Goal: Information Seeking & Learning: Learn about a topic

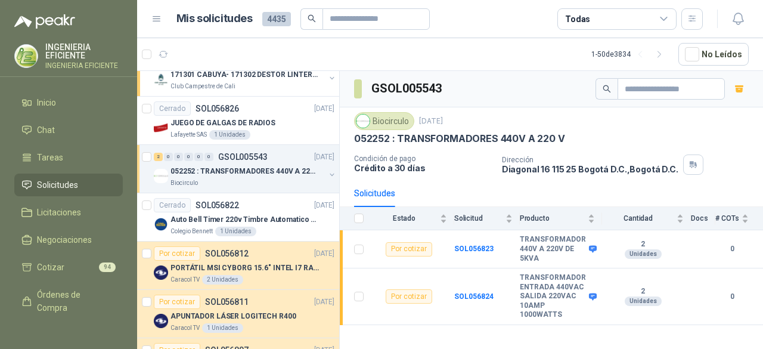
drag, startPoint x: 486, startPoint y: 316, endPoint x: 354, endPoint y: 233, distance: 156.2
click at [483, 312] on div "GSOL005543 Biocirculo [DATE] 052252 : TRANSFORMADORES 440V A 220 V Condición de…" at bounding box center [551, 212] width 423 height 282
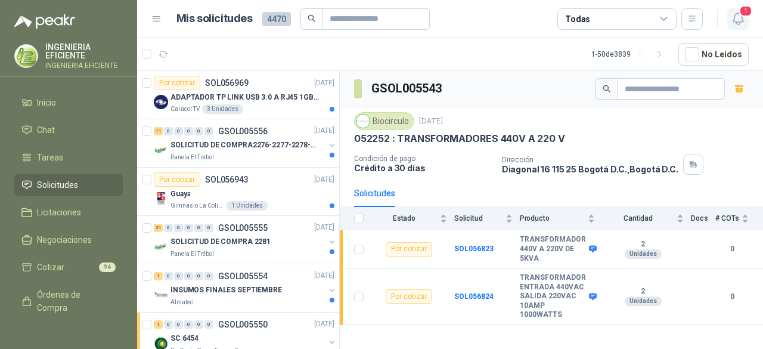
click at [736, 16] on icon "button" at bounding box center [738, 18] width 15 height 15
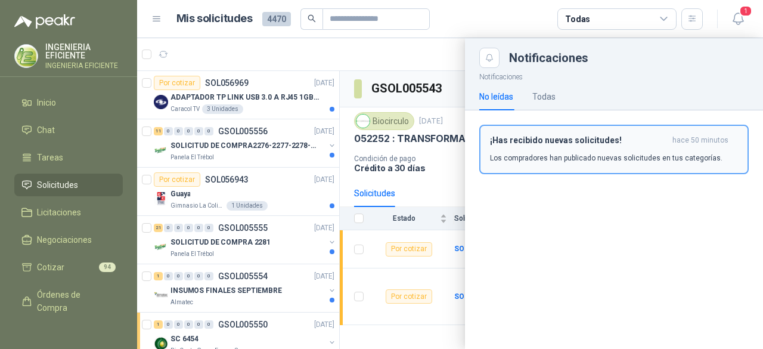
click at [587, 145] on h3 "¡Has recibido nuevas solicitudes!" at bounding box center [579, 140] width 178 height 10
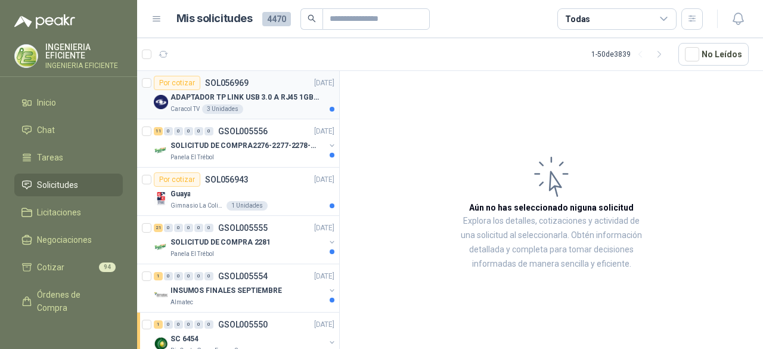
click at [274, 107] on div "Caracol TV 3 Unidades" at bounding box center [253, 109] width 164 height 10
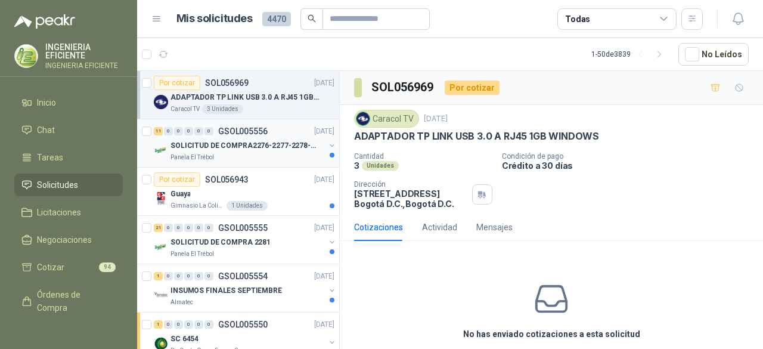
click at [265, 144] on p "SOLICITUD DE COMPRA2276-2277-2278-2284-2285-" at bounding box center [245, 145] width 148 height 11
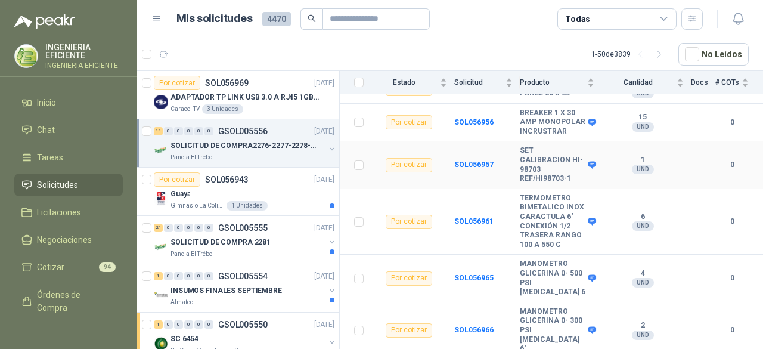
scroll to position [357, 0]
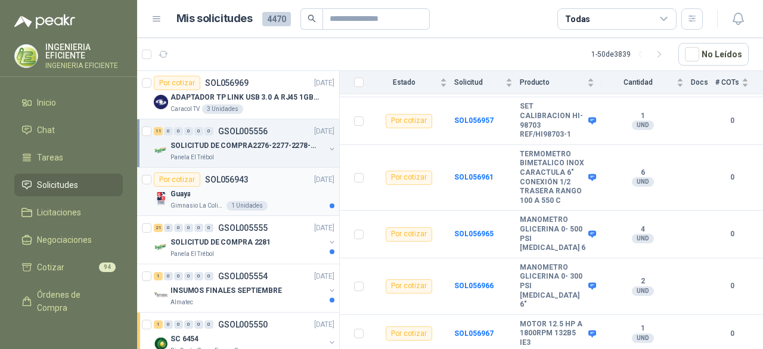
click at [269, 194] on div "Guaya" at bounding box center [253, 194] width 164 height 14
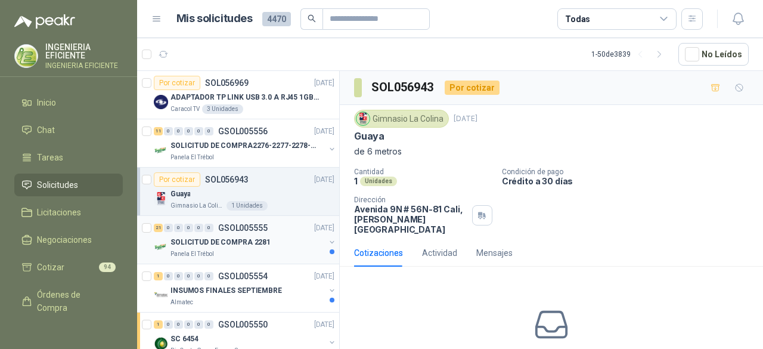
click at [289, 230] on div "21 0 0 0 0 0 GSOL005555 22/09/25" at bounding box center [245, 228] width 183 height 14
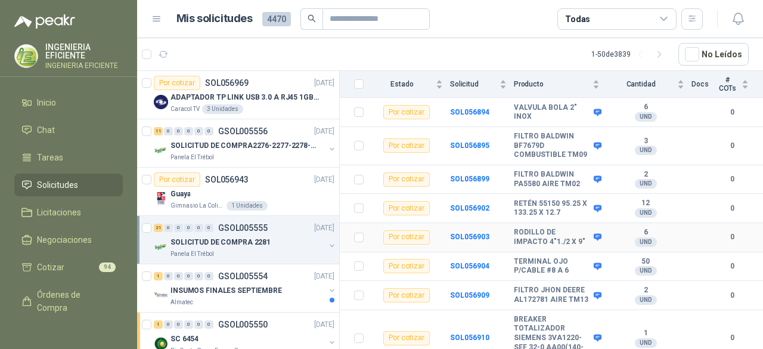
scroll to position [620, 0]
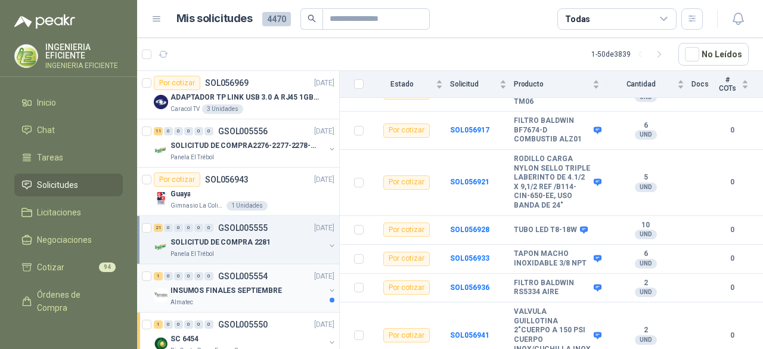
click at [259, 295] on div "INSUMOS FINALES SEPTIEMBRE" at bounding box center [248, 290] width 154 height 14
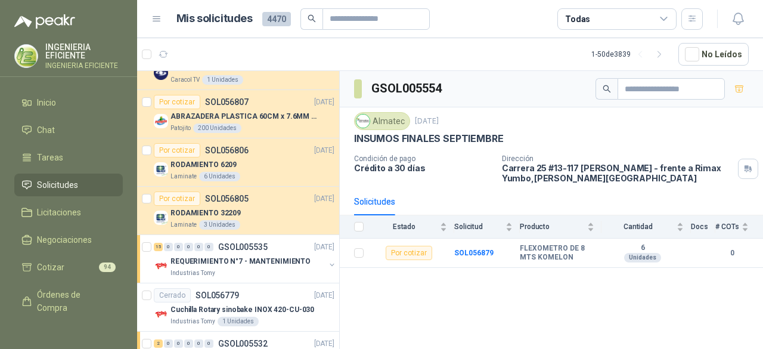
scroll to position [656, 0]
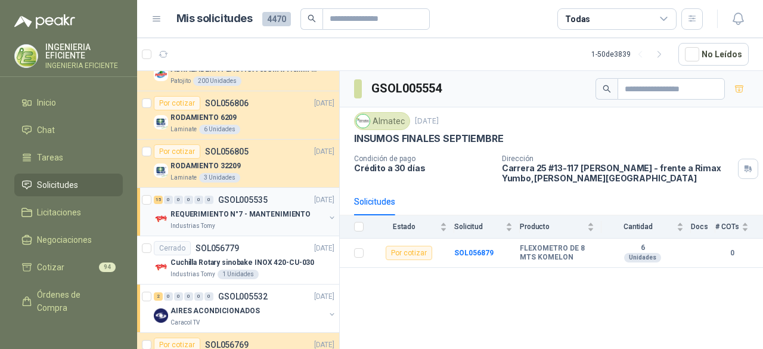
click at [286, 216] on div "REQUERIMIENTO N°7 - MANTENIMIENTO" at bounding box center [248, 214] width 154 height 14
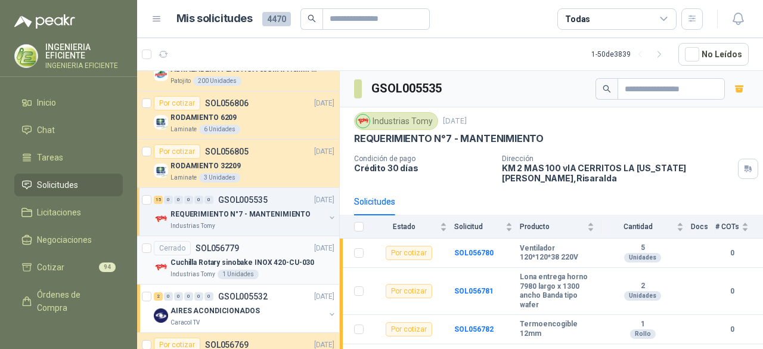
click at [272, 257] on p "Cuchilla Rotary sinobake INOX 420-CU-030" at bounding box center [243, 262] width 144 height 11
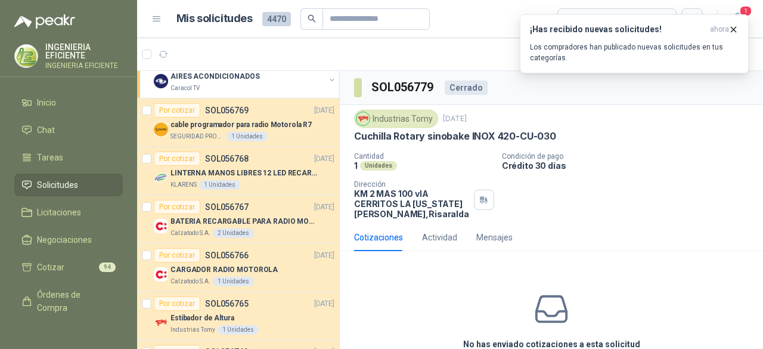
scroll to position [894, 0]
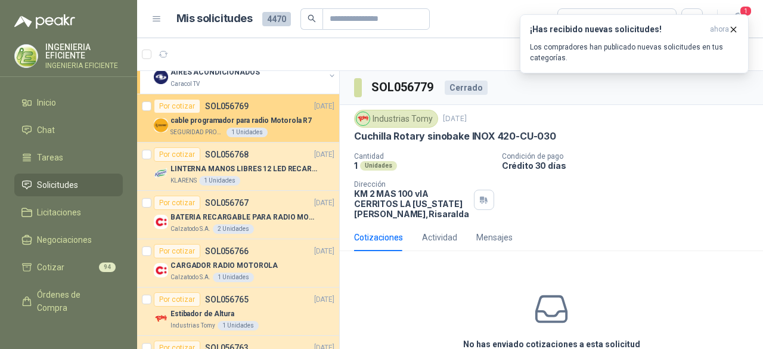
click at [295, 121] on p "cable programador para radio Motorola R7" at bounding box center [241, 120] width 141 height 11
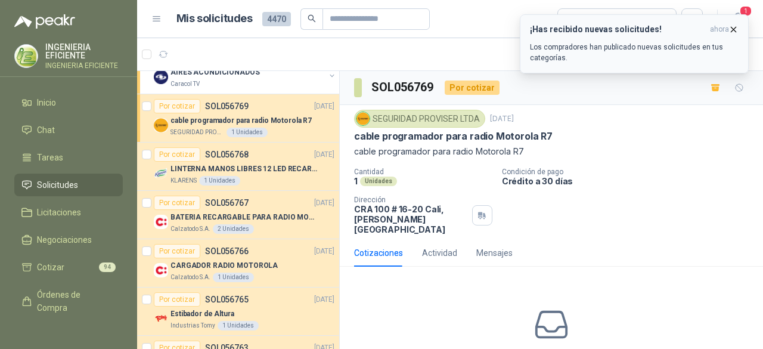
click at [736, 30] on icon "button" at bounding box center [734, 29] width 10 height 10
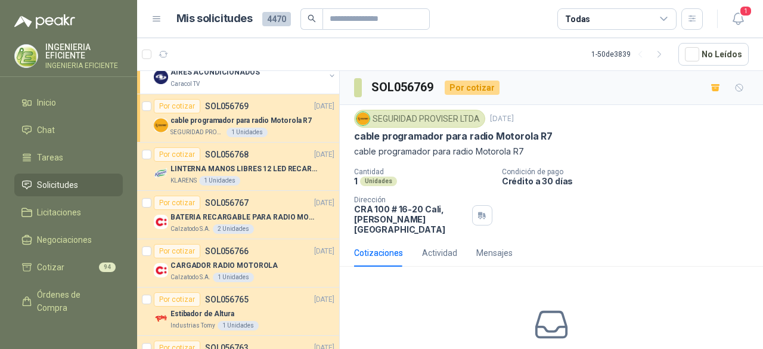
click at [748, 15] on span "1" at bounding box center [745, 10] width 13 height 11
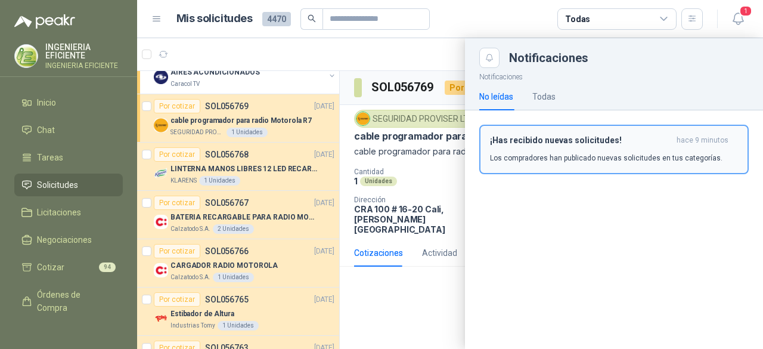
click at [581, 153] on p "Los compradores han publicado nuevas solicitudes en tus categorías." at bounding box center [606, 158] width 233 height 11
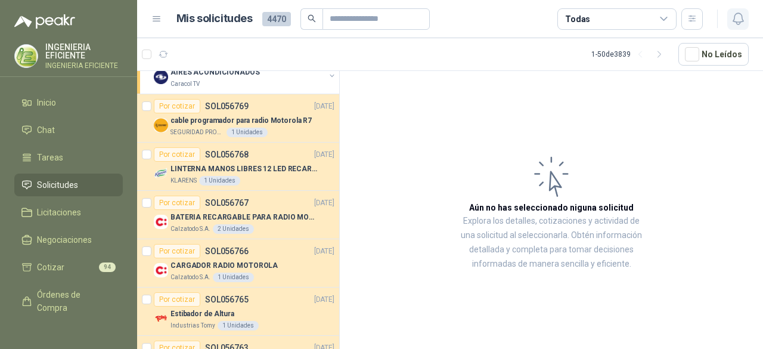
click at [741, 18] on icon "button" at bounding box center [738, 18] width 15 height 15
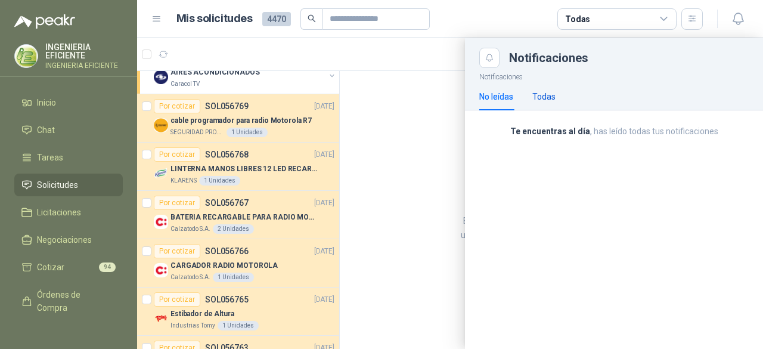
click at [543, 91] on div "Todas" at bounding box center [543, 96] width 23 height 13
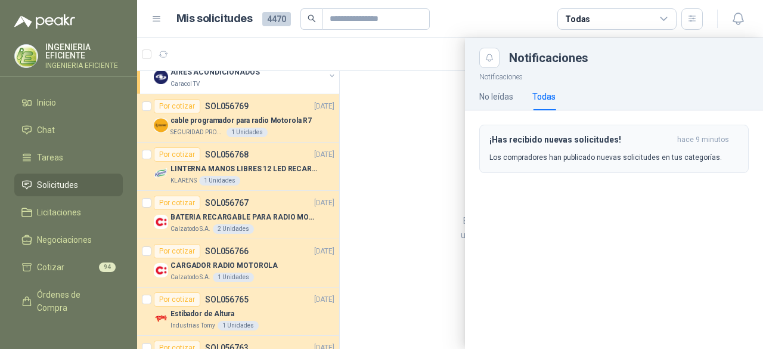
click at [507, 135] on h3 "¡Has recibido nuevas solicitudes!" at bounding box center [581, 140] width 183 height 10
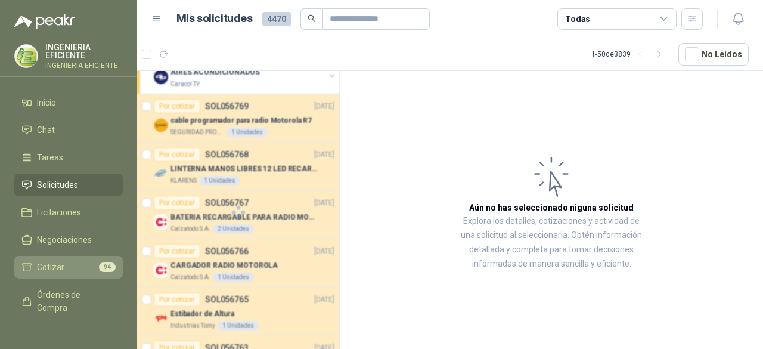
click at [54, 268] on span "Cotizar" at bounding box center [50, 267] width 27 height 13
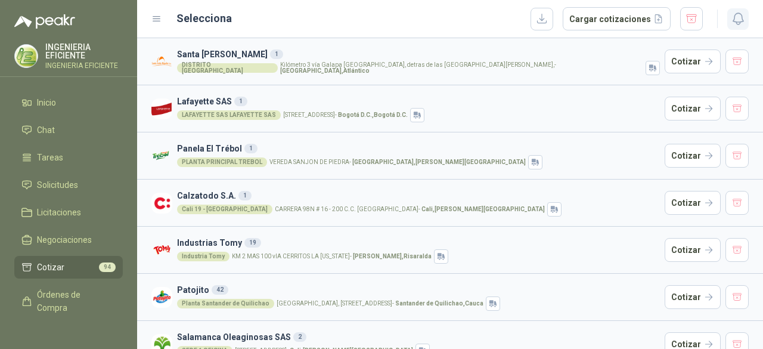
click at [733, 17] on icon "button" at bounding box center [738, 18] width 10 height 11
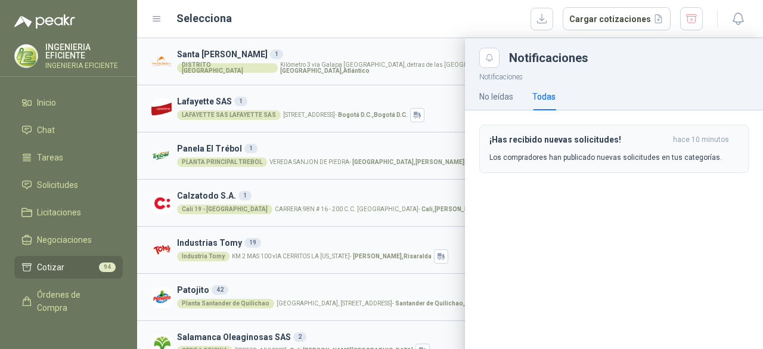
click at [612, 153] on p "Los compradores han publicado nuevas solicitudes en tus categorías." at bounding box center [606, 157] width 233 height 11
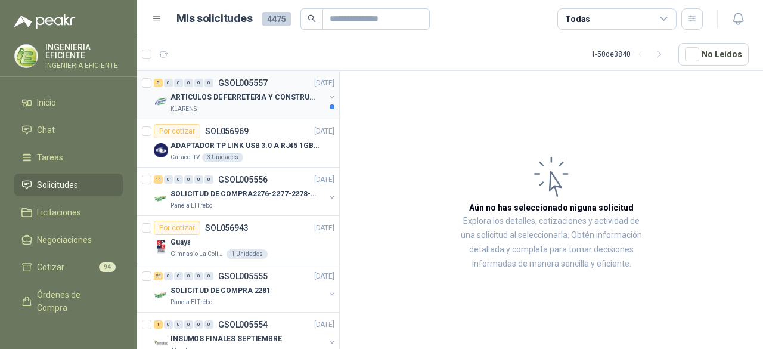
click at [243, 92] on p "ARTICULOS DE FERRETERIA Y CONSTRUCCION EN GENERAL" at bounding box center [245, 97] width 148 height 11
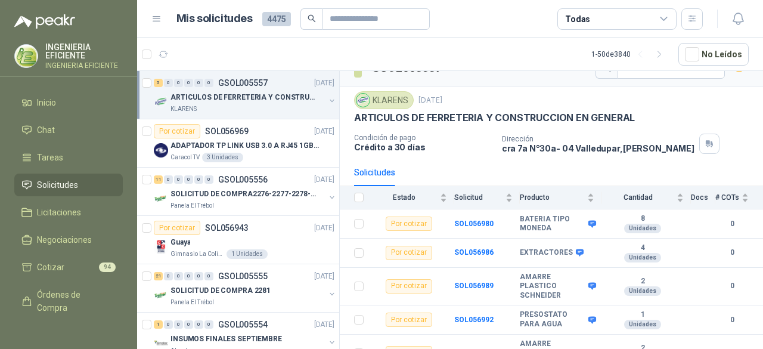
scroll to position [38, 0]
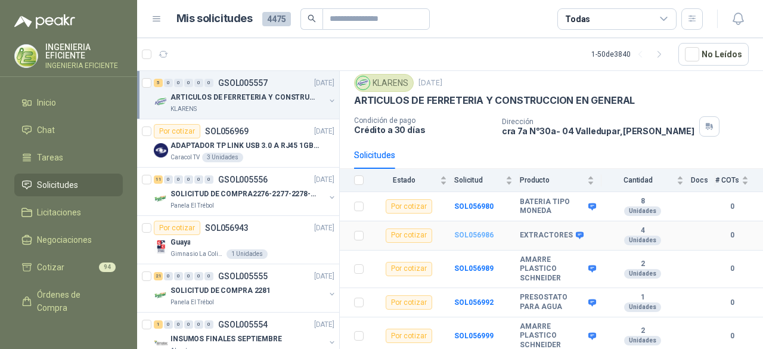
click at [477, 231] on b "SOL056986" at bounding box center [473, 235] width 39 height 8
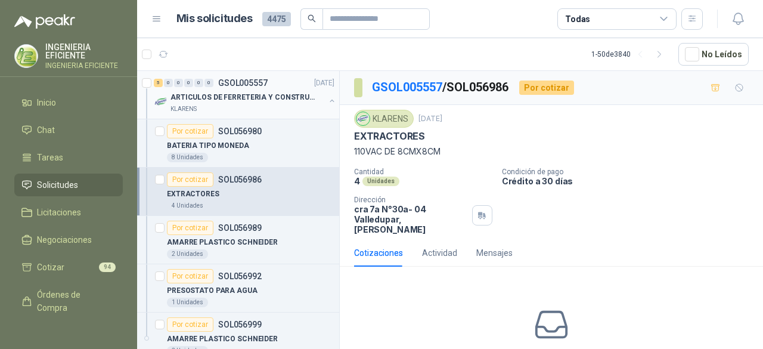
click at [276, 105] on div "KLARENS" at bounding box center [248, 109] width 154 height 10
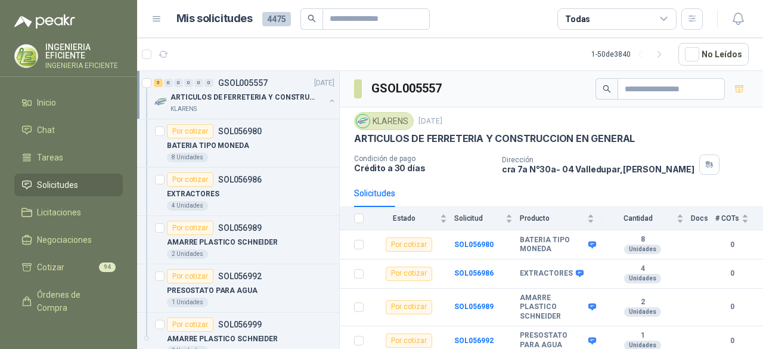
click at [327, 98] on button "button" at bounding box center [332, 101] width 10 height 10
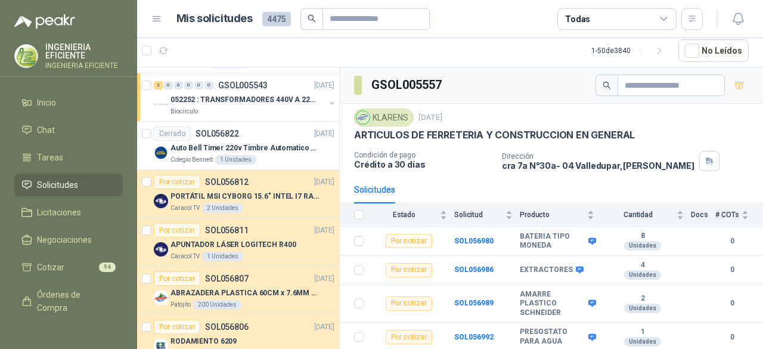
scroll to position [715, 0]
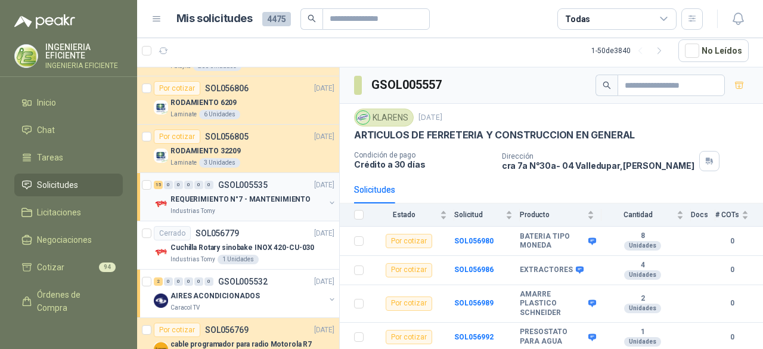
click at [281, 209] on div "Industrias Tomy" at bounding box center [248, 211] width 154 height 10
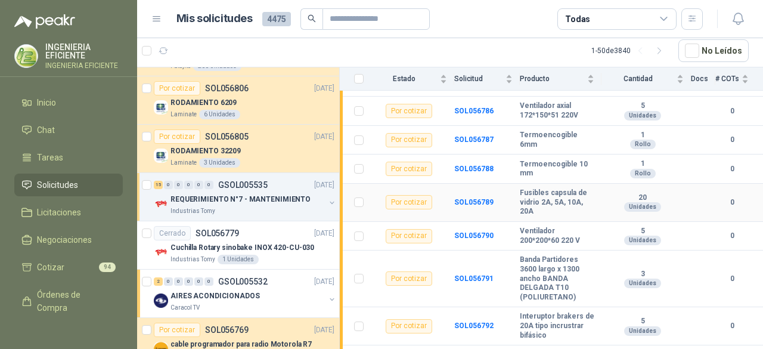
scroll to position [427, 0]
